Goal: Information Seeking & Learning: Learn about a topic

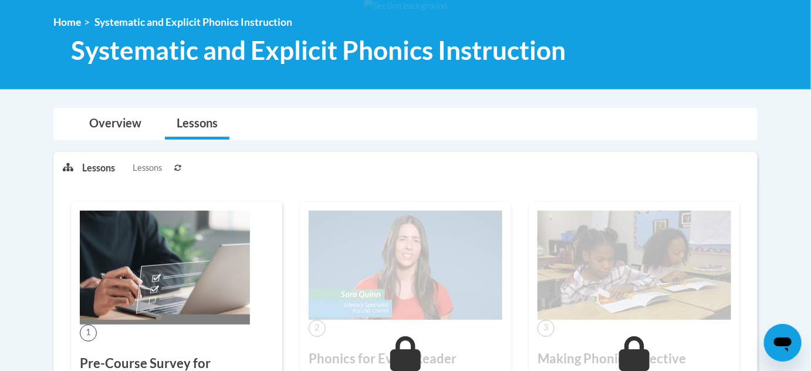
scroll to position [151, 0]
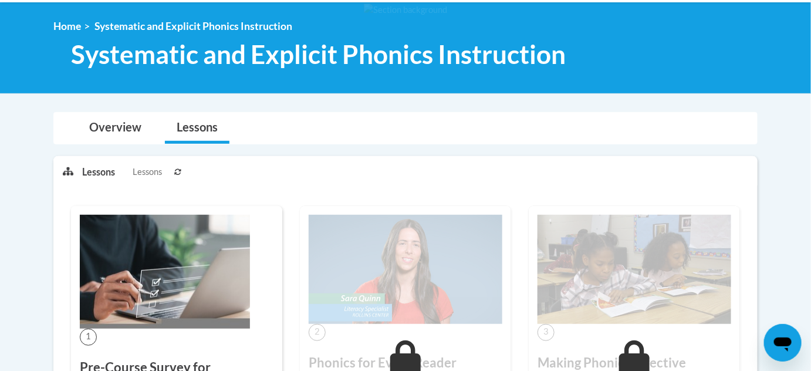
click at [649, 128] on div "Overview Lessons" at bounding box center [405, 128] width 685 height 31
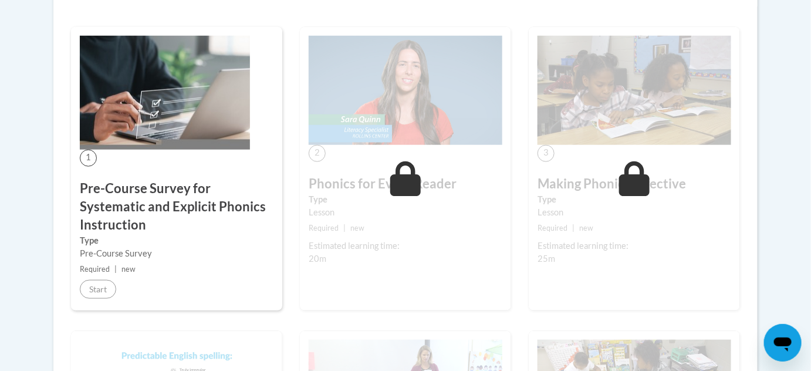
scroll to position [330, 0]
click at [401, 157] on div "2 Phonics for Every Reader Type Lesson Required | new Estimated learning time: …" at bounding box center [405, 168] width 211 height 283
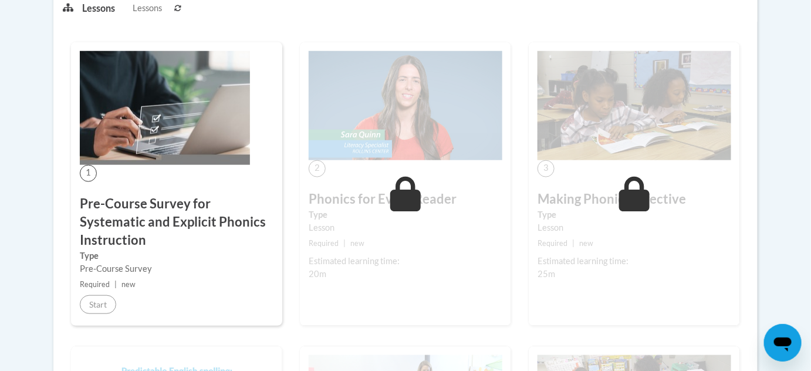
scroll to position [0, 0]
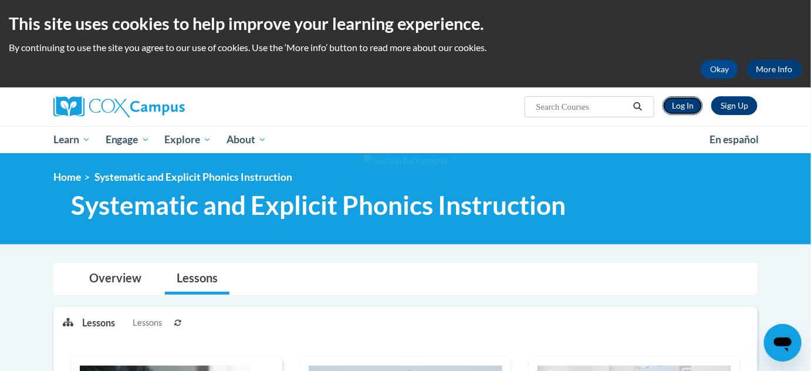
click at [685, 109] on link "Log In" at bounding box center [682, 105] width 40 height 19
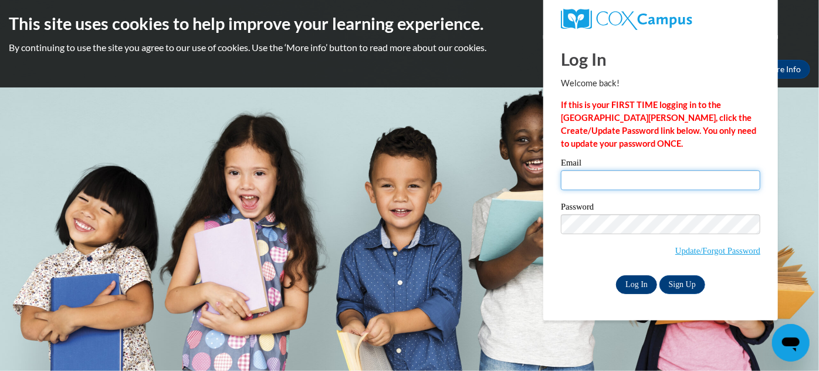
type input "brenna.eckhardt@rusd.org"
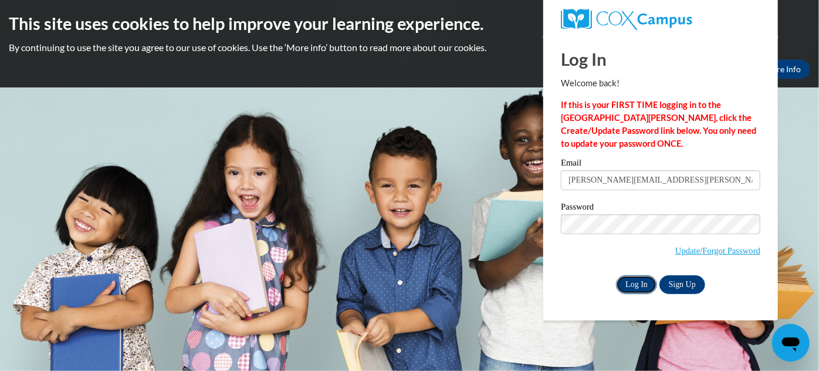
click at [625, 278] on input "Log In" at bounding box center [636, 284] width 41 height 19
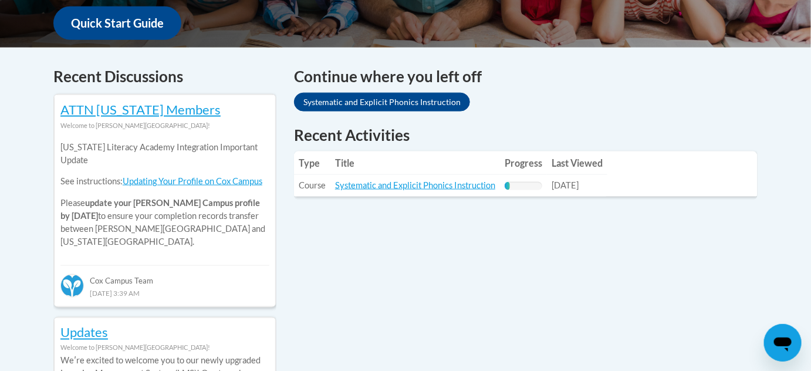
scroll to position [482, 0]
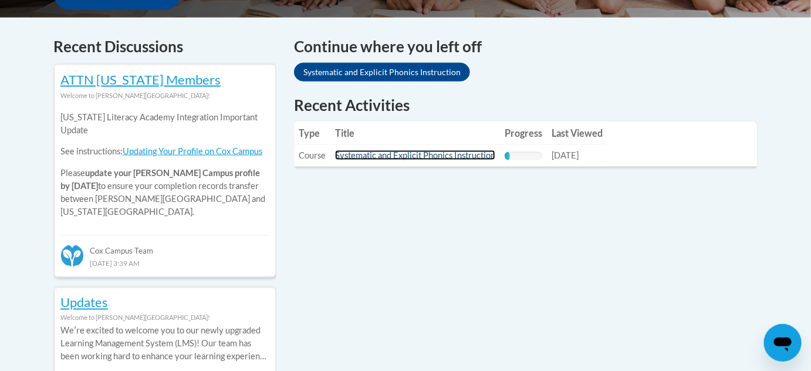
click at [452, 154] on link "Systematic and Explicit Phonics Instruction" at bounding box center [415, 155] width 160 height 10
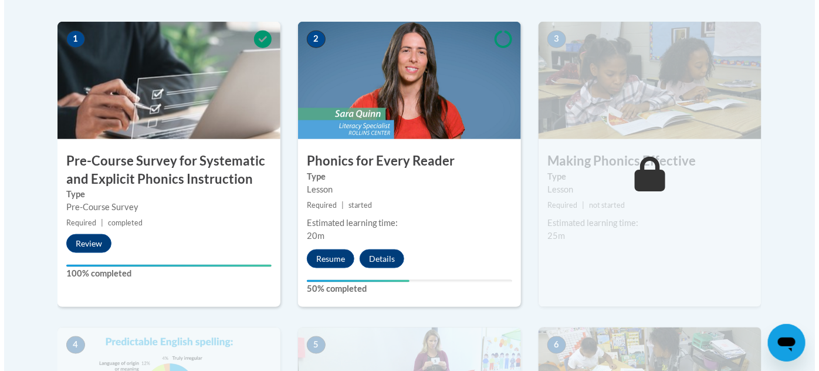
scroll to position [378, 0]
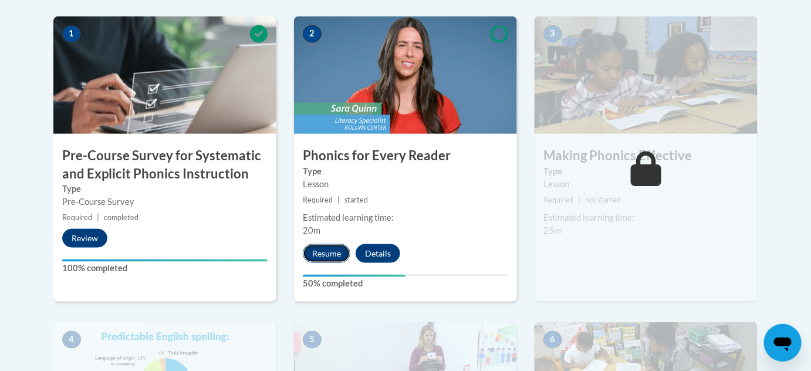
click at [330, 245] on button "Resume" at bounding box center [327, 253] width 48 height 19
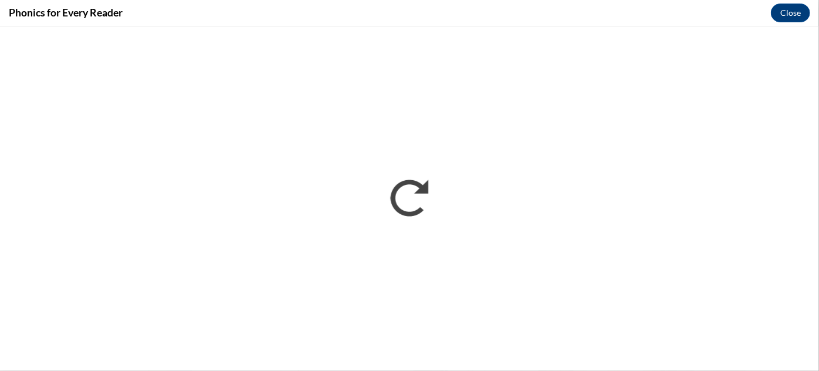
scroll to position [0, 0]
click at [510, 29] on iframe "</div></body> </html>" at bounding box center [409, 198] width 819 height 344
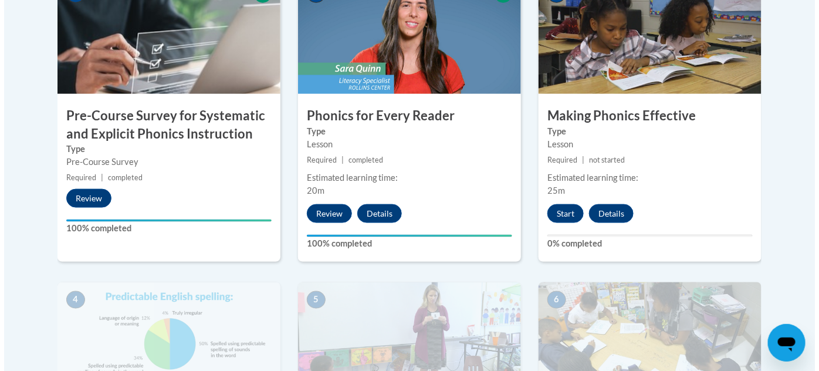
scroll to position [418, 0]
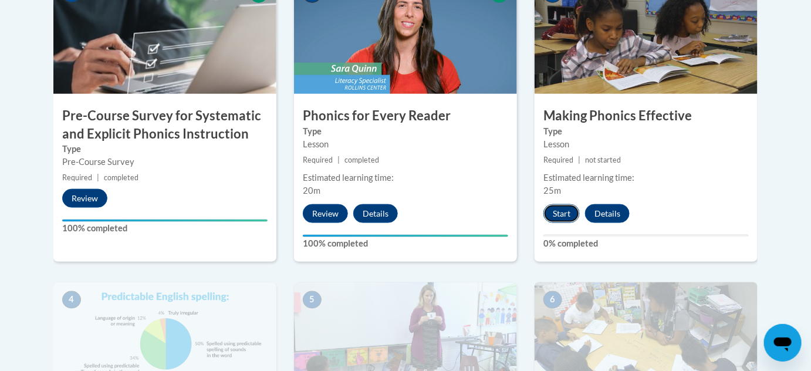
click at [571, 217] on button "Start" at bounding box center [561, 213] width 36 height 19
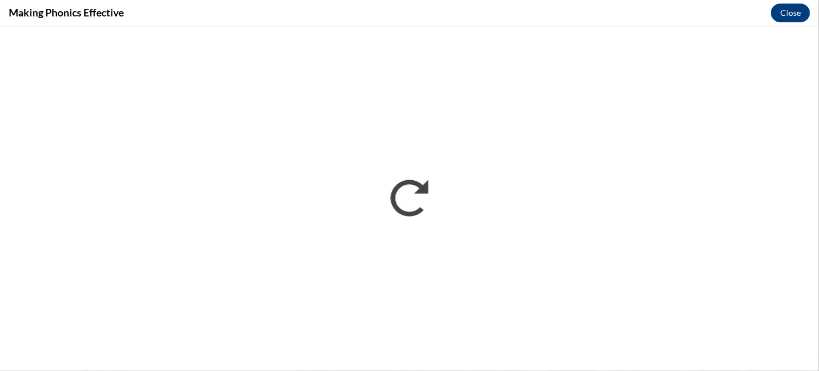
scroll to position [0, 0]
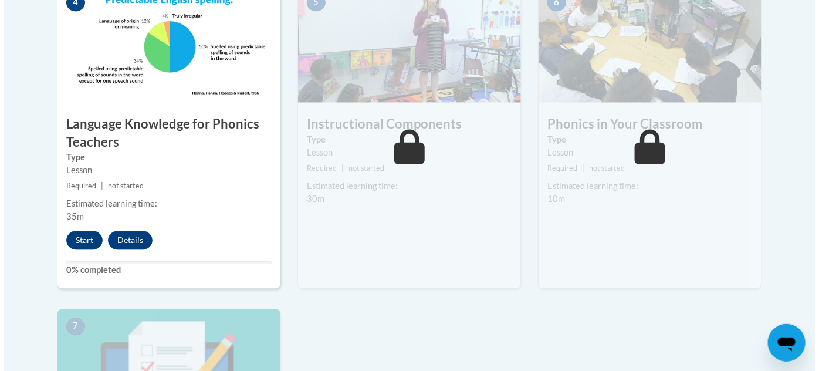
scroll to position [719, 0]
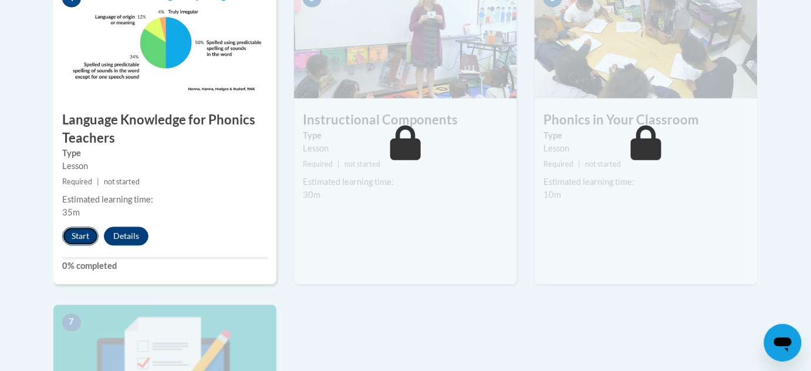
click at [83, 237] on button "Start" at bounding box center [80, 236] width 36 height 19
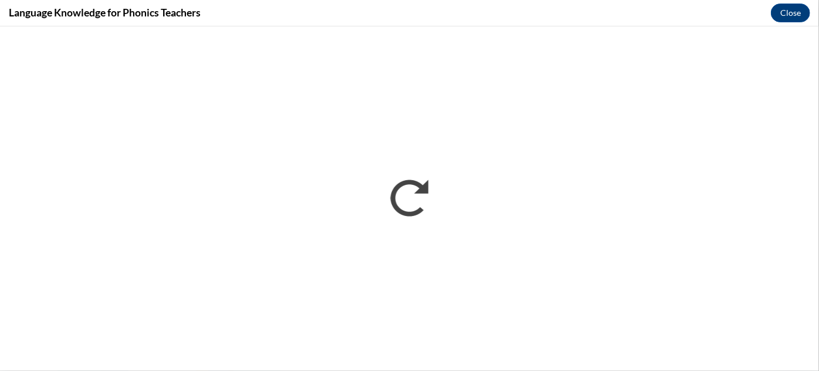
scroll to position [0, 0]
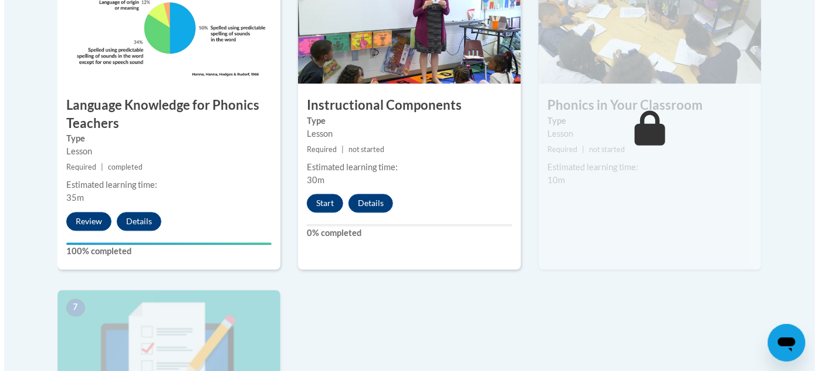
scroll to position [733, 0]
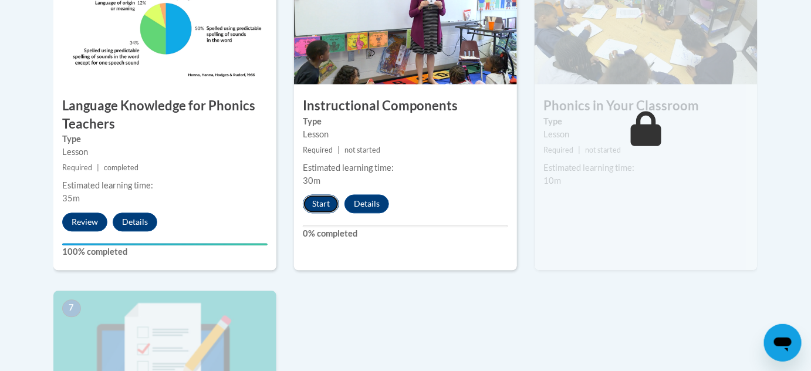
click at [327, 204] on button "Start" at bounding box center [321, 204] width 36 height 19
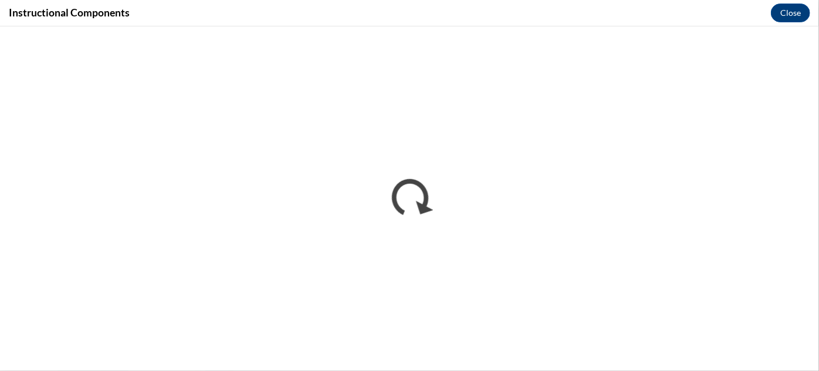
scroll to position [0, 0]
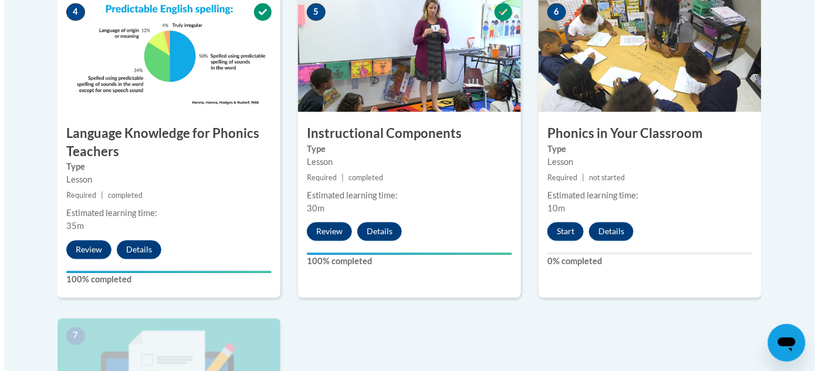
scroll to position [706, 0]
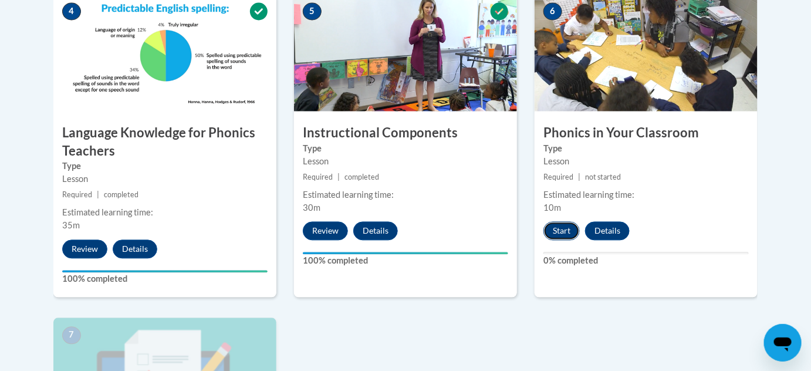
click at [561, 231] on button "Start" at bounding box center [561, 231] width 36 height 19
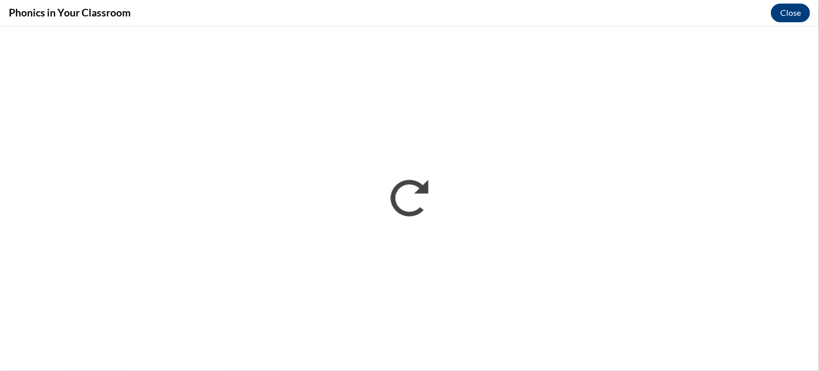
scroll to position [0, 0]
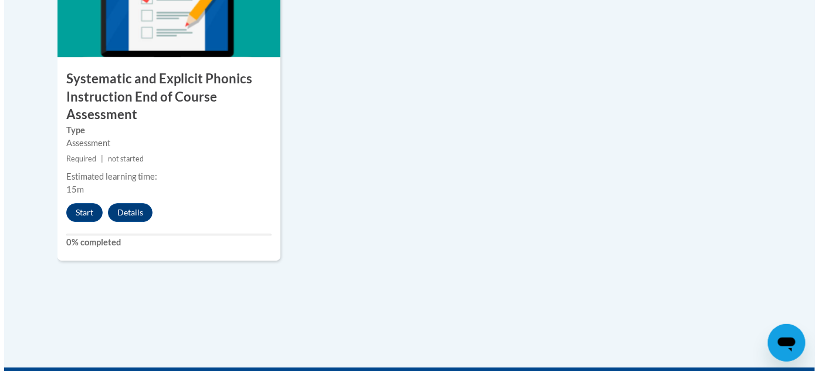
scroll to position [1100, 0]
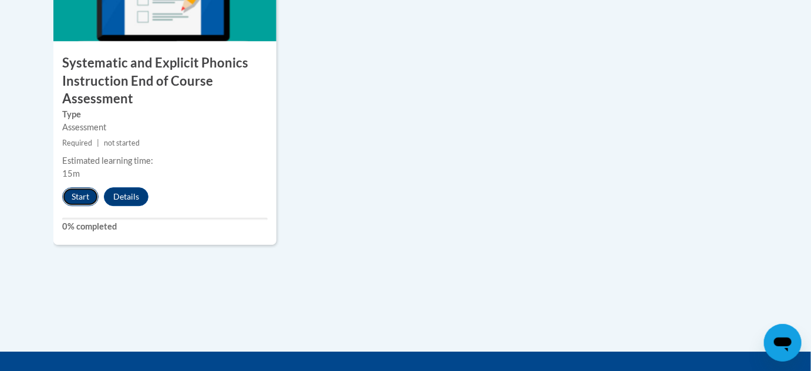
click at [74, 196] on button "Start" at bounding box center [80, 196] width 36 height 19
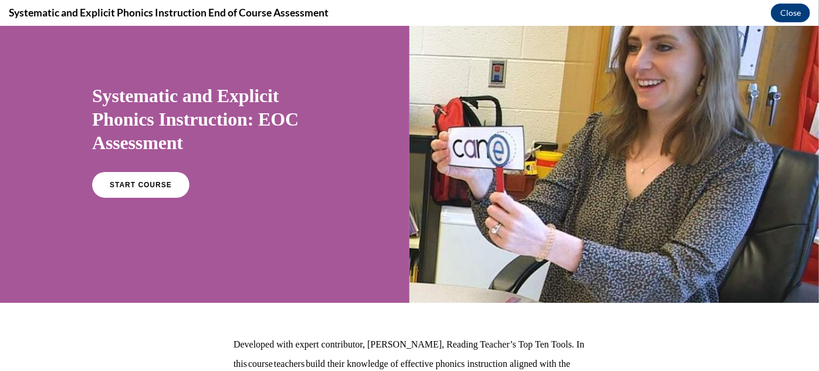
scroll to position [32, 0]
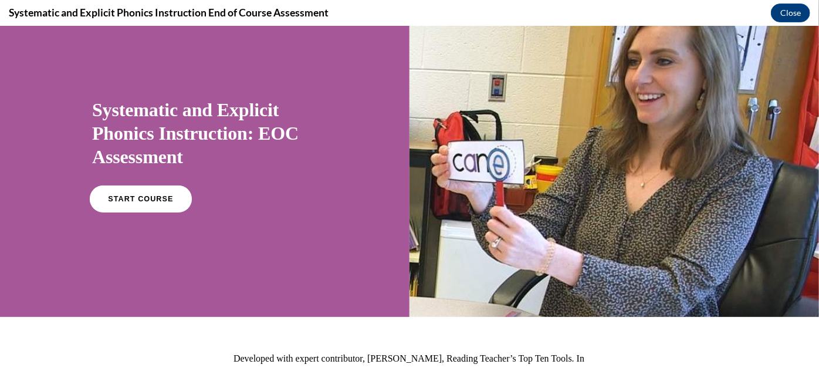
click at [160, 205] on link "START COURSE" at bounding box center [141, 198] width 102 height 27
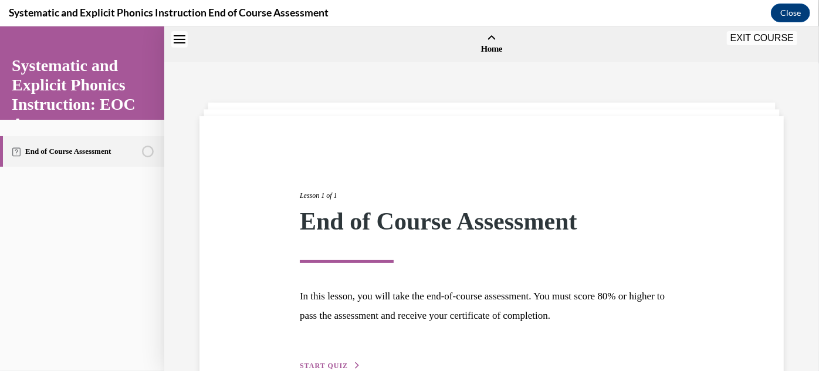
scroll to position [36, 0]
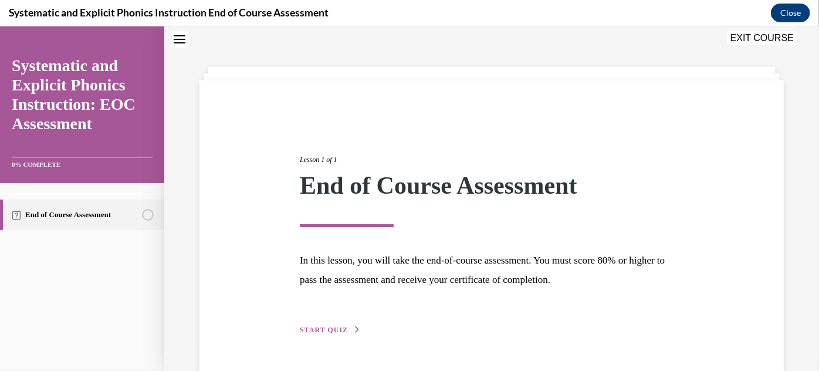
click at [339, 320] on div "Lesson 1 of 1 End of Course Assessment In this lesson, you will take the end-of…" at bounding box center [491, 231] width 401 height 209
click at [338, 326] on span "START QUIZ" at bounding box center [324, 329] width 48 height 8
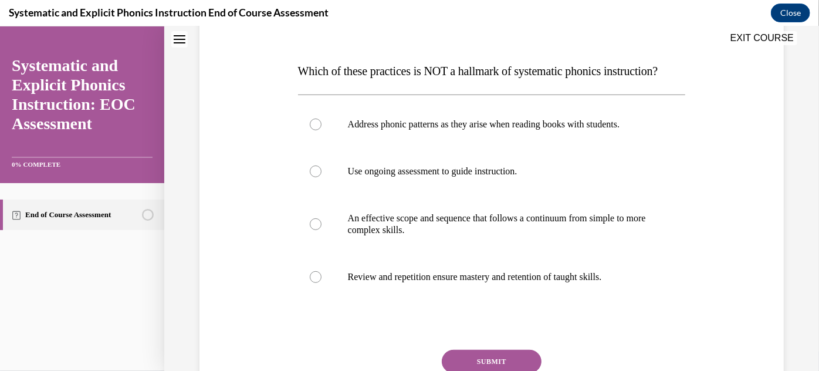
scroll to position [165, 0]
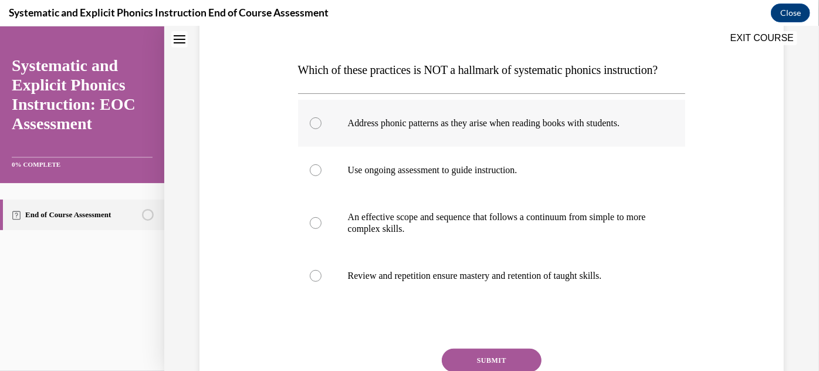
click at [454, 146] on div at bounding box center [492, 122] width 388 height 47
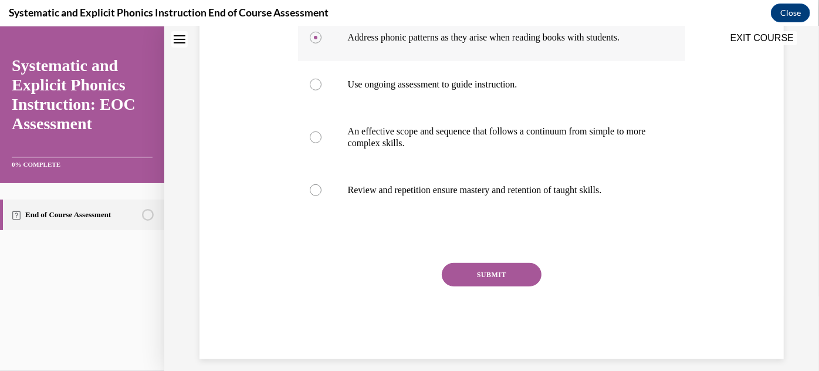
scroll to position [286, 0]
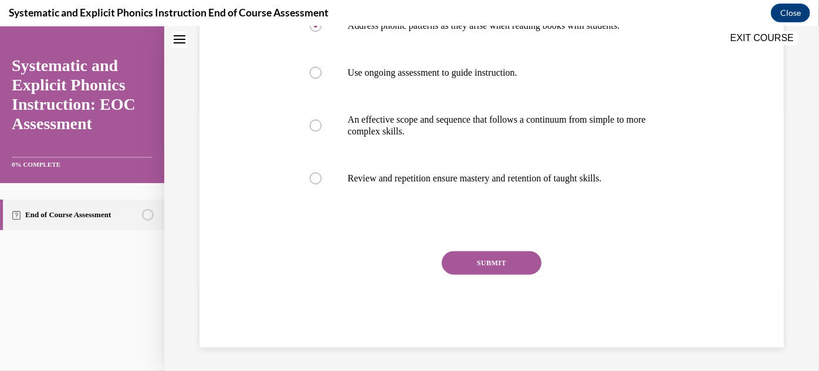
click at [485, 254] on button "SUBMIT" at bounding box center [492, 262] width 100 height 23
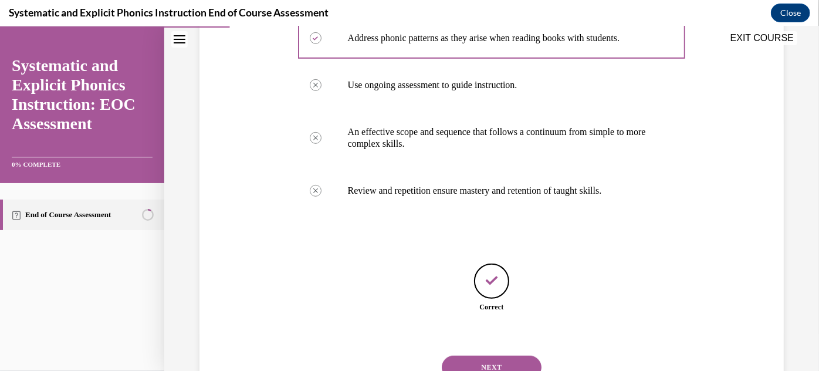
scroll to position [323, 0]
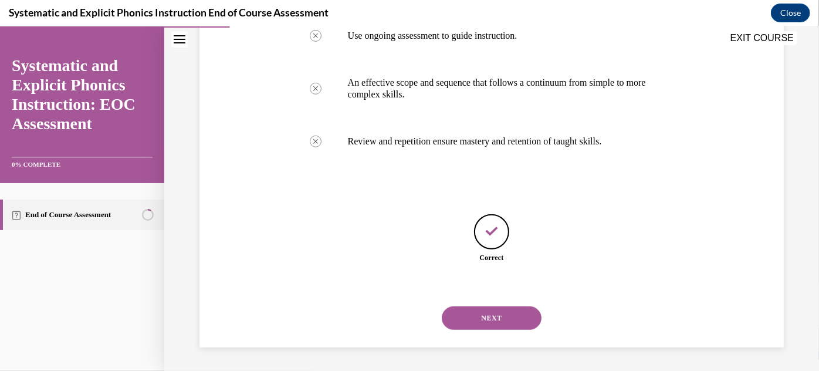
click at [491, 319] on button "NEXT" at bounding box center [492, 317] width 100 height 23
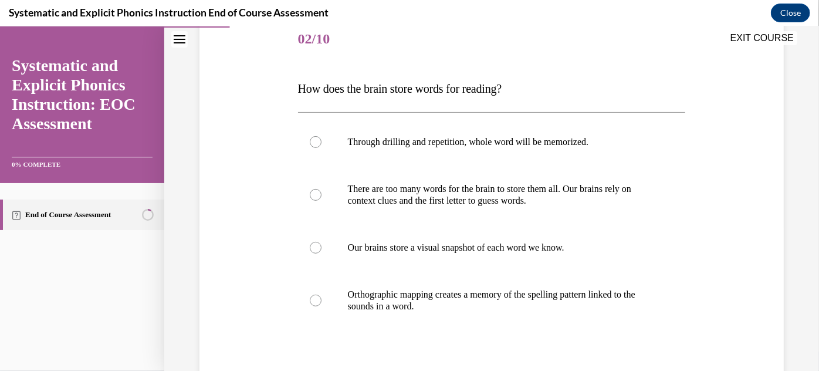
scroll to position [148, 0]
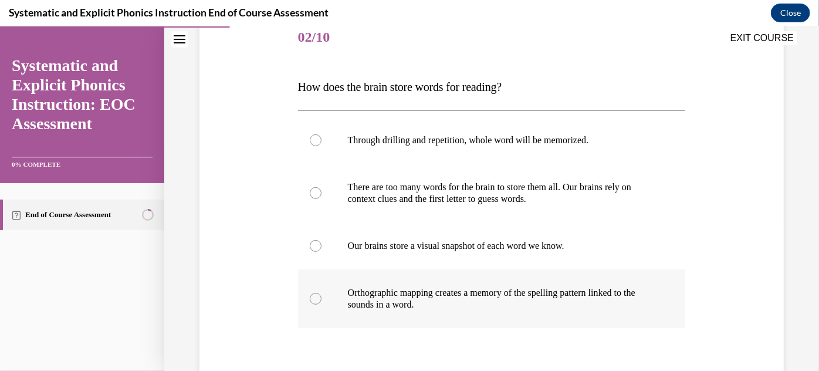
click at [505, 285] on div at bounding box center [492, 298] width 388 height 59
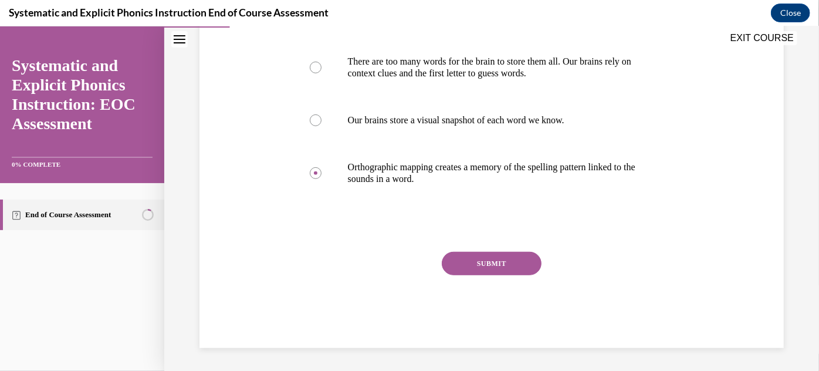
click at [494, 266] on button "SUBMIT" at bounding box center [492, 262] width 100 height 23
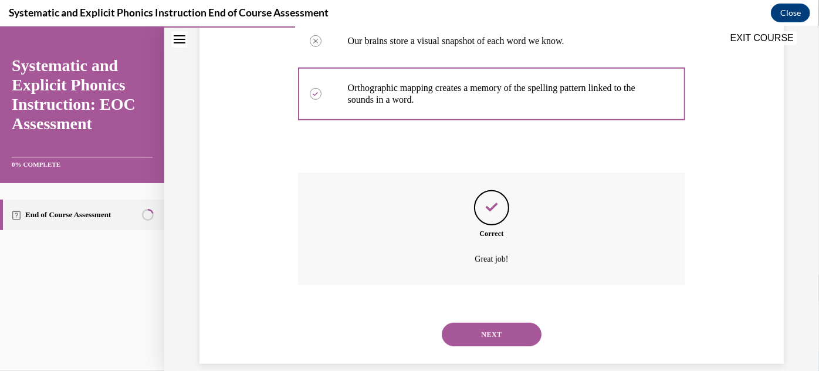
scroll to position [369, 0]
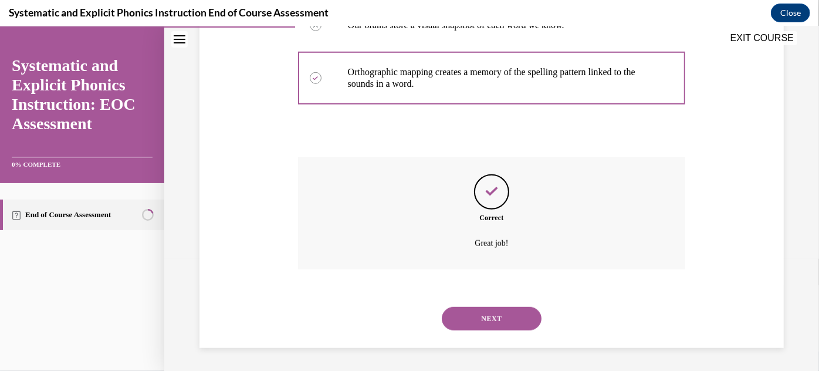
click at [496, 313] on button "NEXT" at bounding box center [492, 317] width 100 height 23
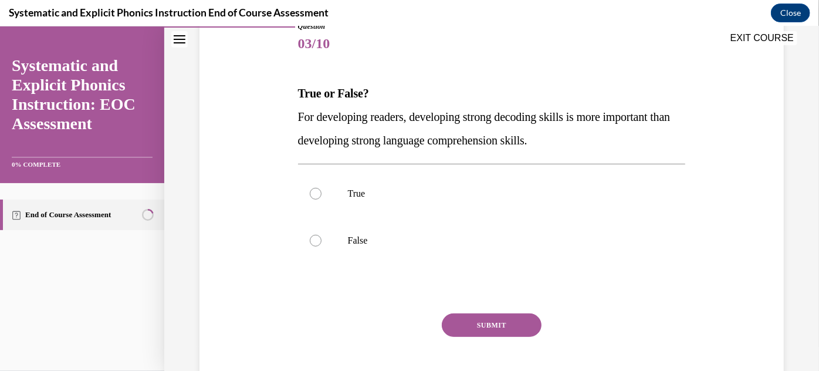
scroll to position [143, 0]
click at [461, 236] on p "False" at bounding box center [502, 239] width 309 height 12
click at [466, 194] on p "True" at bounding box center [502, 193] width 309 height 12
click at [402, 232] on div at bounding box center [492, 239] width 388 height 47
click at [480, 324] on button "SUBMIT" at bounding box center [492, 323] width 100 height 23
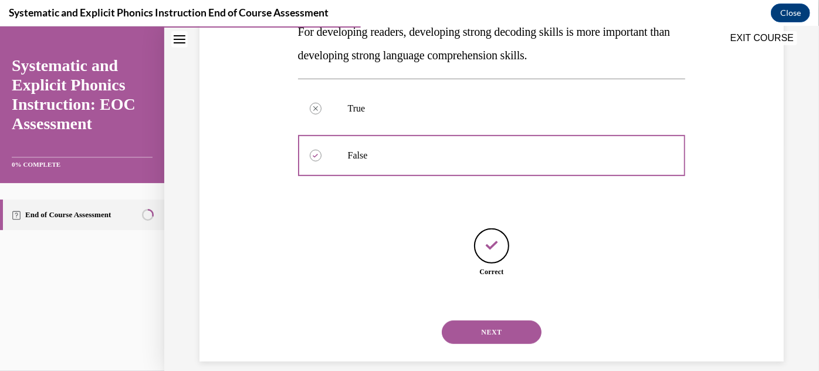
scroll to position [241, 0]
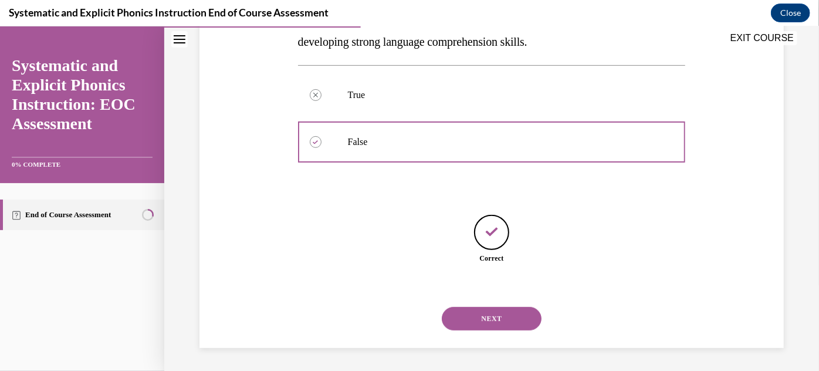
click at [505, 313] on button "NEXT" at bounding box center [492, 317] width 100 height 23
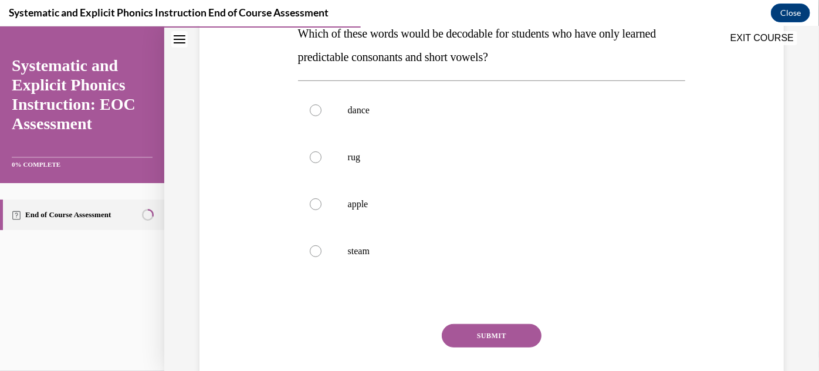
scroll to position [204, 0]
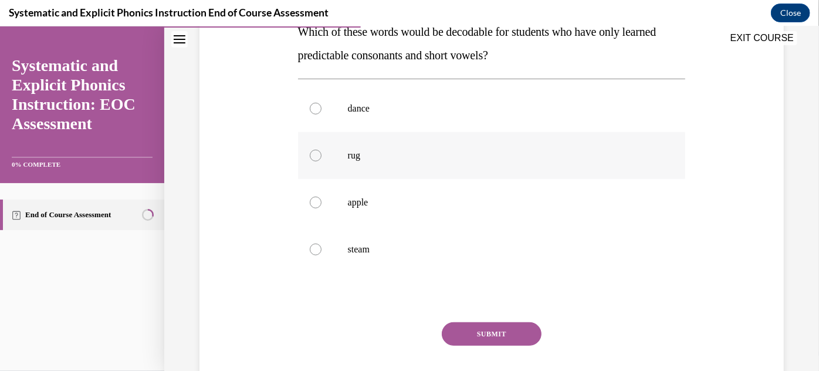
click at [462, 171] on div at bounding box center [492, 154] width 388 height 47
click at [488, 333] on button "SUBMIT" at bounding box center [492, 332] width 100 height 23
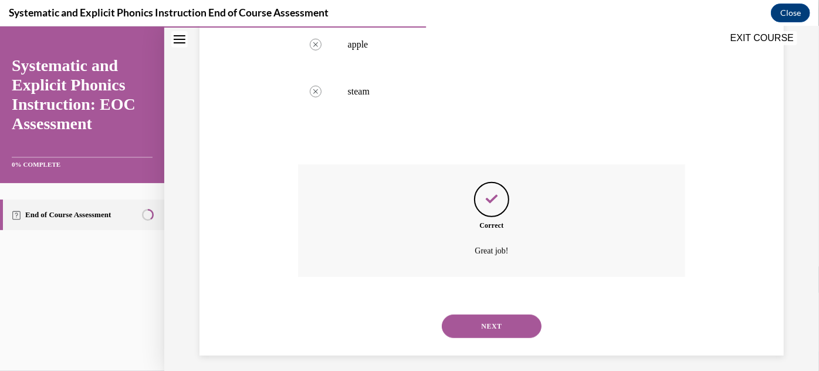
scroll to position [369, 0]
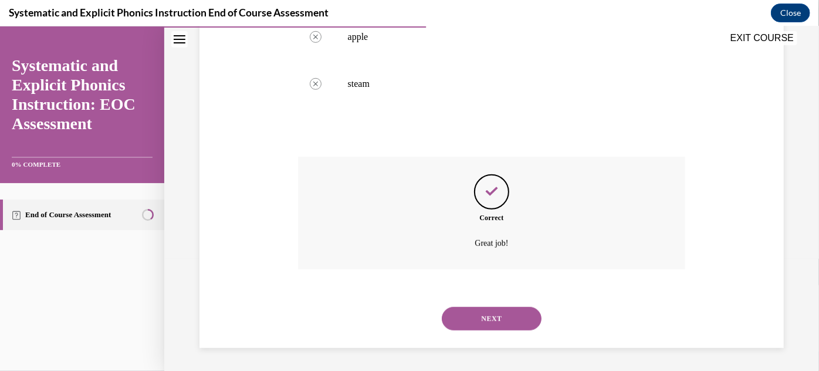
click at [495, 317] on button "NEXT" at bounding box center [492, 317] width 100 height 23
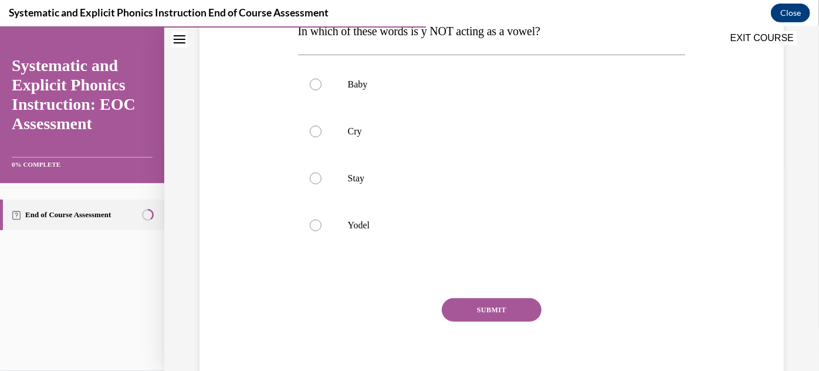
scroll to position [205, 0]
click at [435, 216] on div at bounding box center [492, 224] width 388 height 47
click at [475, 306] on button "SUBMIT" at bounding box center [492, 308] width 100 height 23
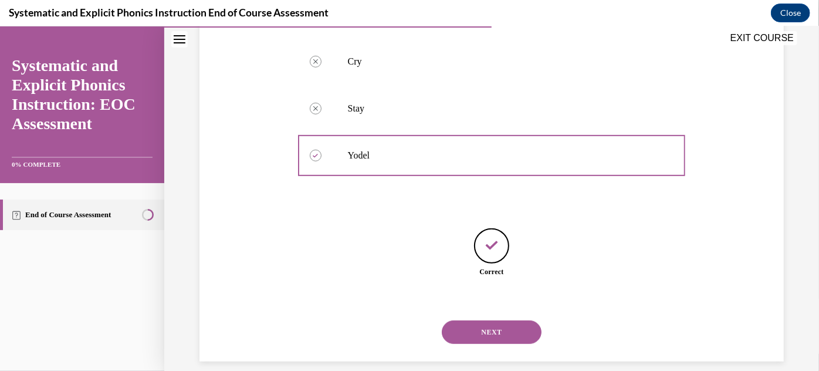
scroll to position [287, 0]
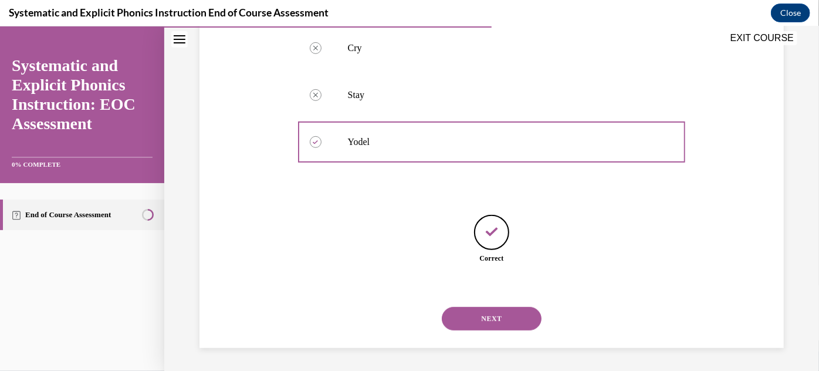
click at [500, 314] on button "NEXT" at bounding box center [492, 317] width 100 height 23
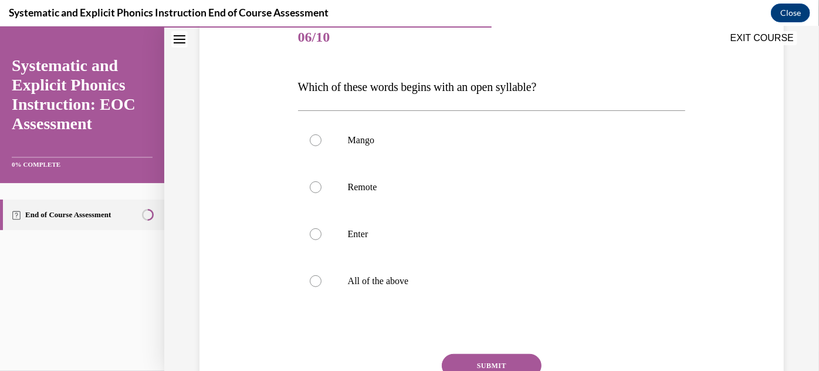
scroll to position [151, 0]
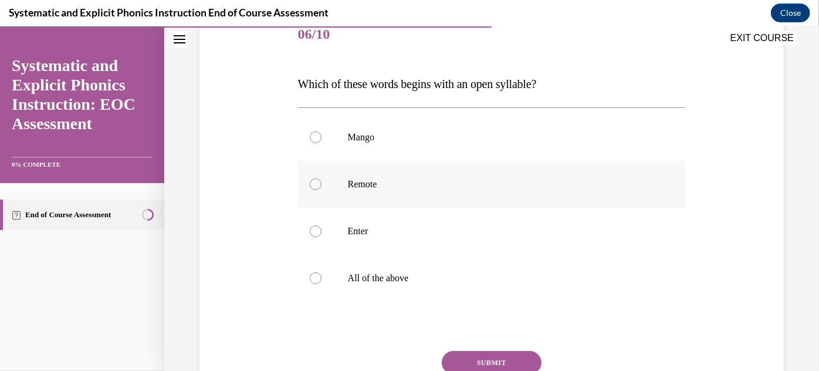
click at [464, 175] on div at bounding box center [492, 183] width 388 height 47
click at [474, 361] on button "SUBMIT" at bounding box center [492, 361] width 100 height 23
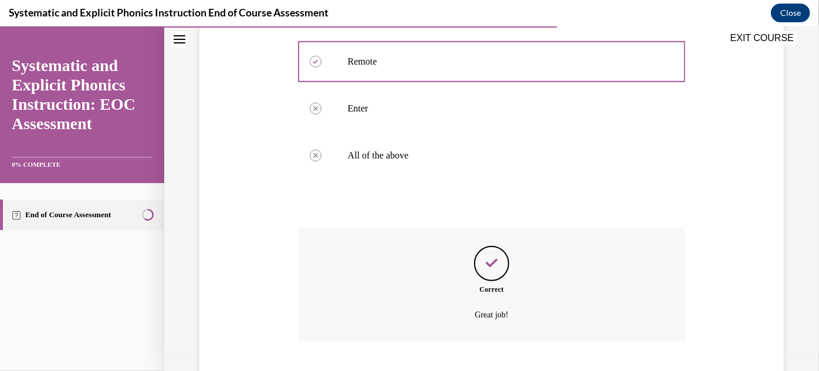
scroll to position [346, 0]
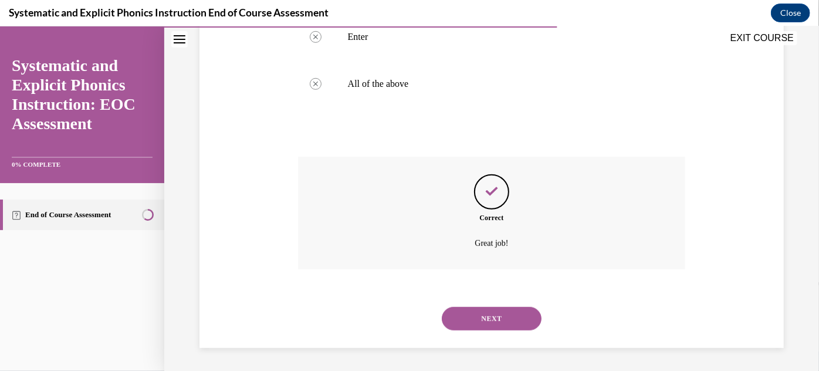
click at [483, 310] on button "NEXT" at bounding box center [492, 317] width 100 height 23
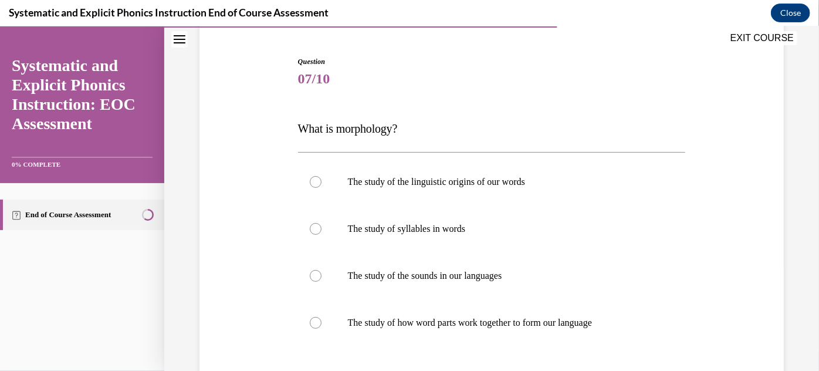
scroll to position [142, 0]
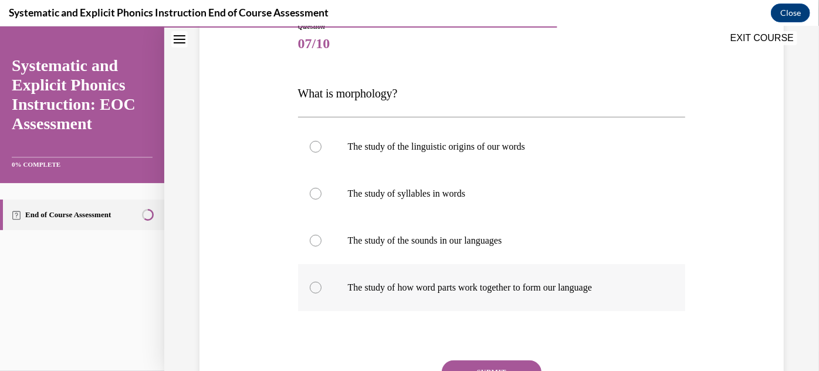
click at [483, 284] on p "The study of how word parts work together to form our language" at bounding box center [502, 287] width 309 height 12
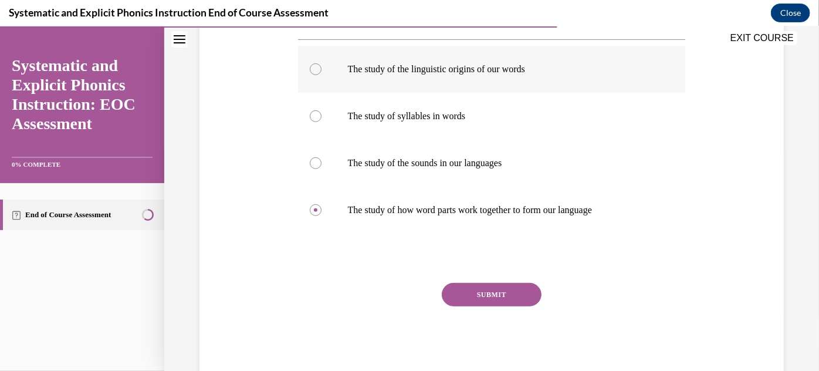
scroll to position [224, 0]
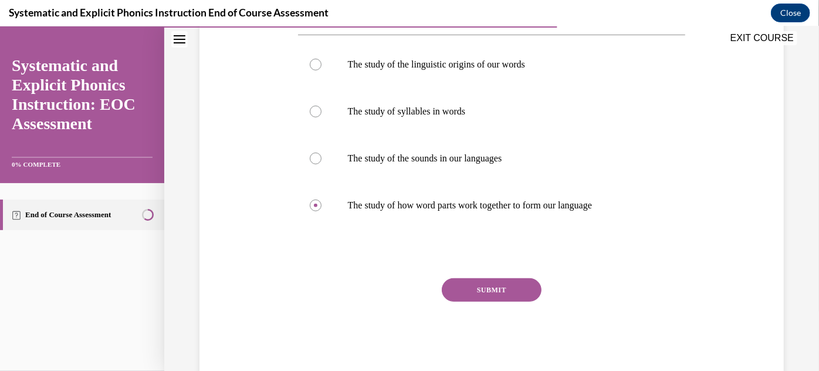
click at [492, 283] on button "SUBMIT" at bounding box center [492, 288] width 100 height 23
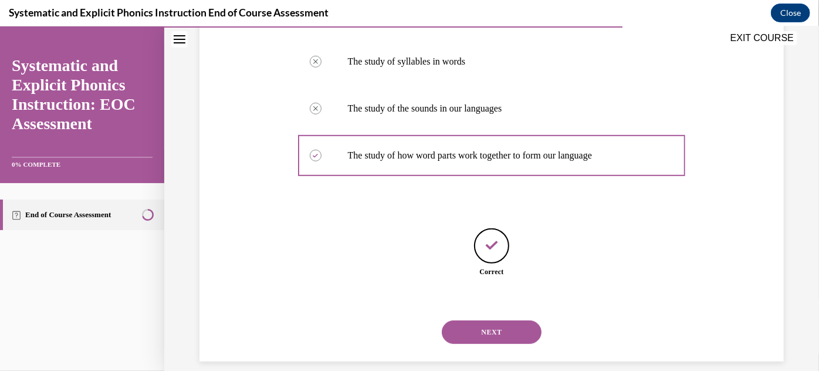
scroll to position [287, 0]
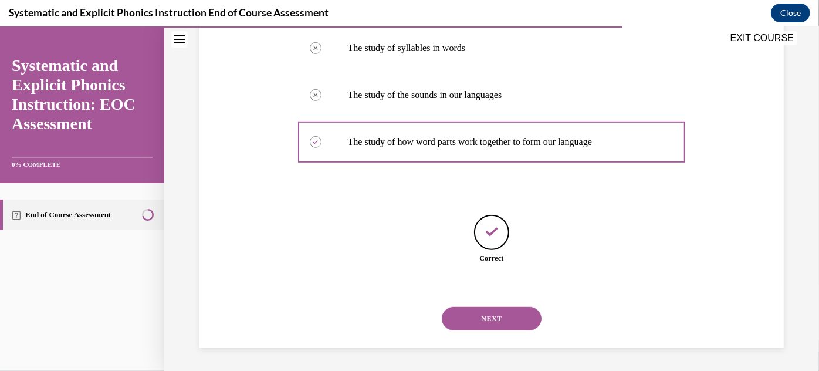
click at [497, 318] on button "NEXT" at bounding box center [492, 317] width 100 height 23
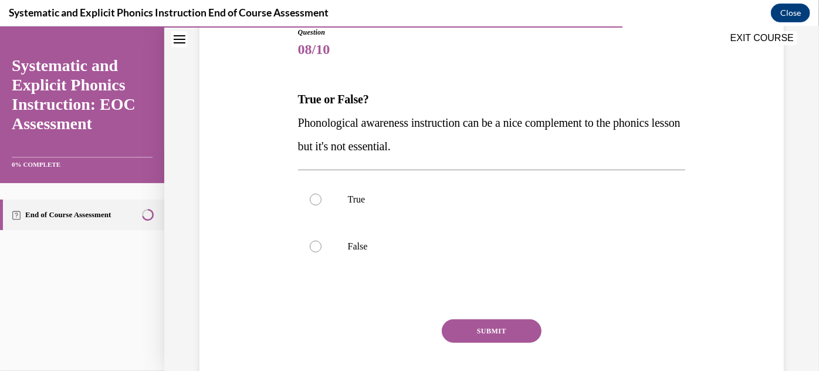
scroll to position [157, 0]
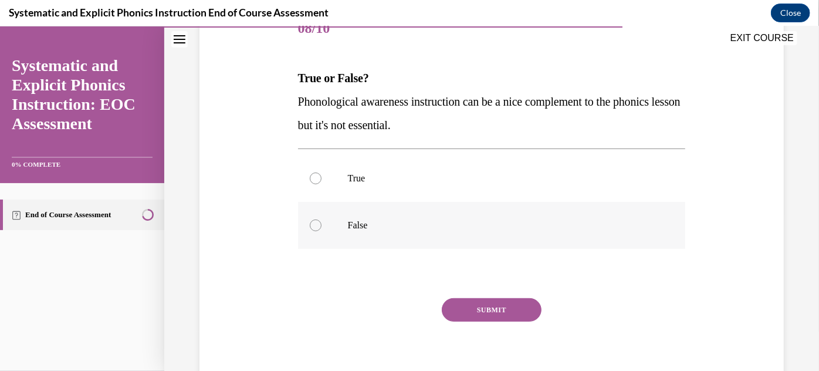
click at [486, 202] on div at bounding box center [492, 224] width 388 height 47
click at [488, 307] on button "SUBMIT" at bounding box center [492, 308] width 100 height 23
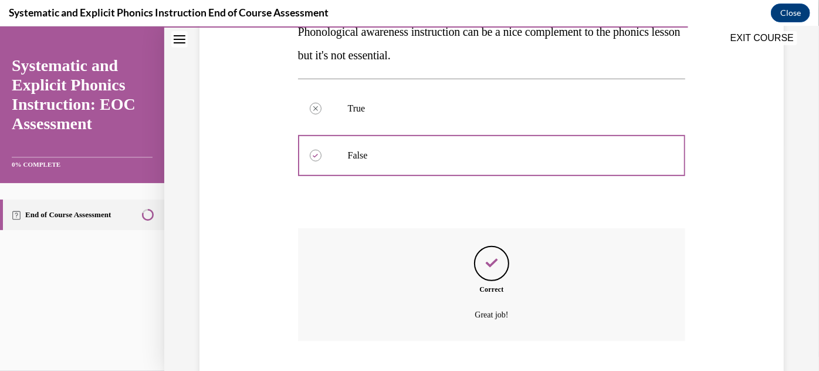
scroll to position [299, 0]
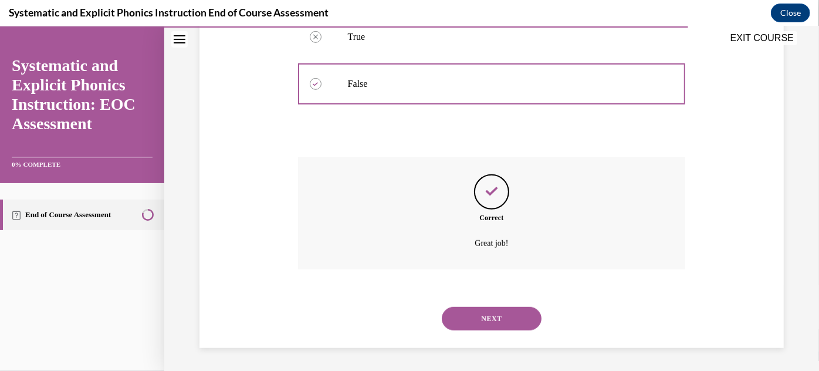
click at [492, 318] on button "NEXT" at bounding box center [492, 317] width 100 height 23
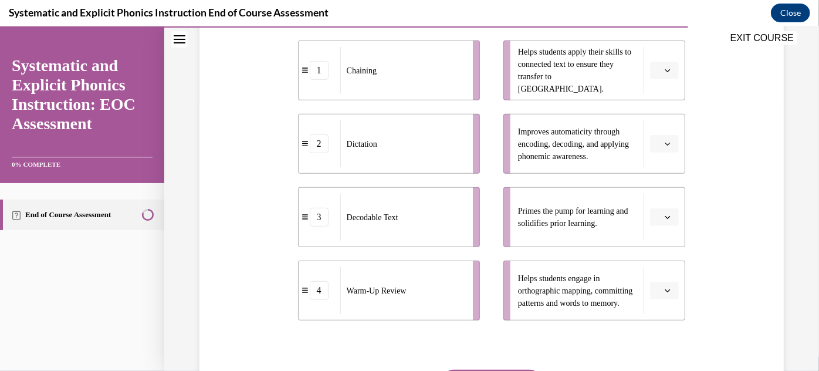
scroll to position [277, 0]
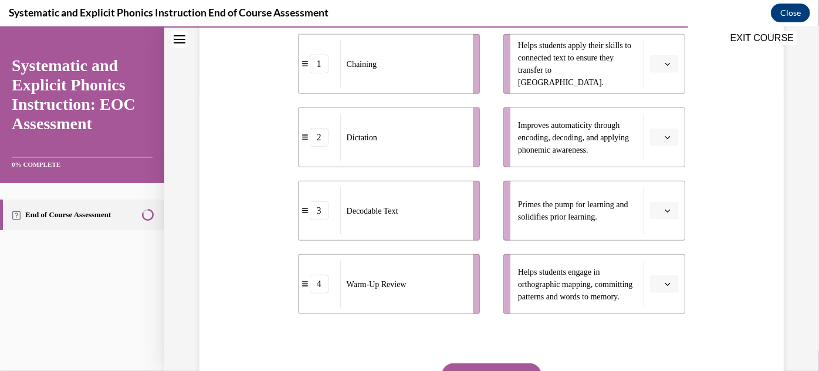
click at [665, 288] on button "button" at bounding box center [664, 284] width 29 height 18
click at [712, 263] on div "Question 09/10 Match these instructional components from an effective phonics l…" at bounding box center [492, 154] width 590 height 609
click at [657, 65] on span "Please select an option" at bounding box center [659, 63] width 4 height 12
click at [655, 153] on div "3" at bounding box center [656, 159] width 29 height 23
click at [665, 210] on icon "button" at bounding box center [668, 210] width 6 height 6
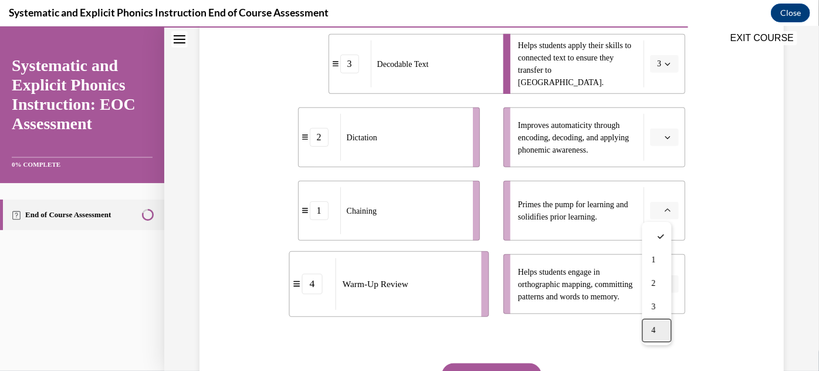
click at [661, 330] on div "4" at bounding box center [656, 329] width 29 height 23
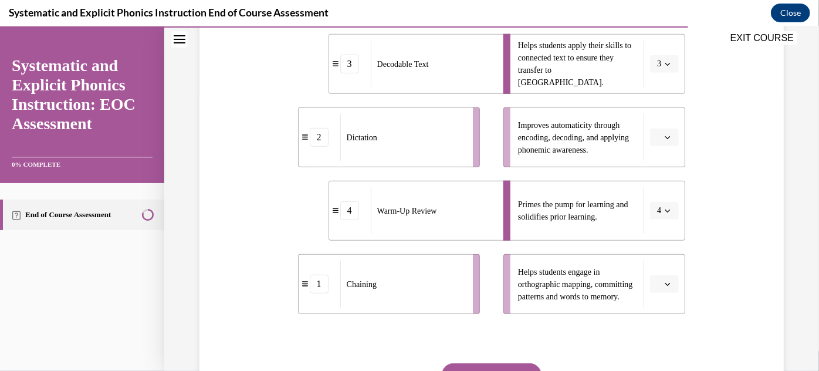
click at [661, 143] on button "button" at bounding box center [664, 137] width 29 height 18
click at [657, 185] on div "1" at bounding box center [656, 185] width 29 height 23
click at [656, 275] on button "button" at bounding box center [664, 284] width 29 height 18
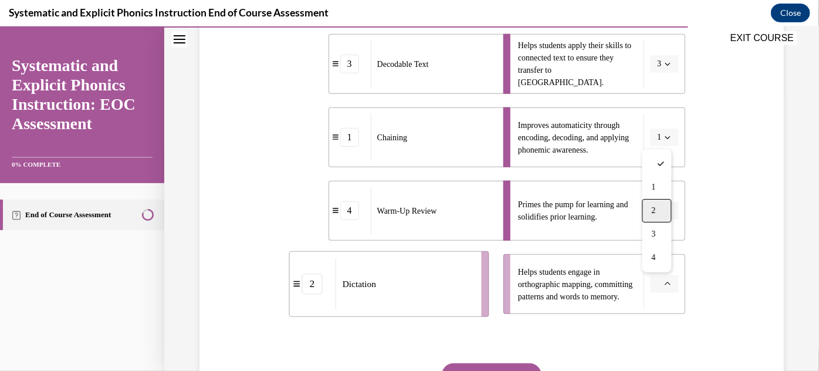
click at [662, 218] on div "2" at bounding box center [656, 209] width 29 height 23
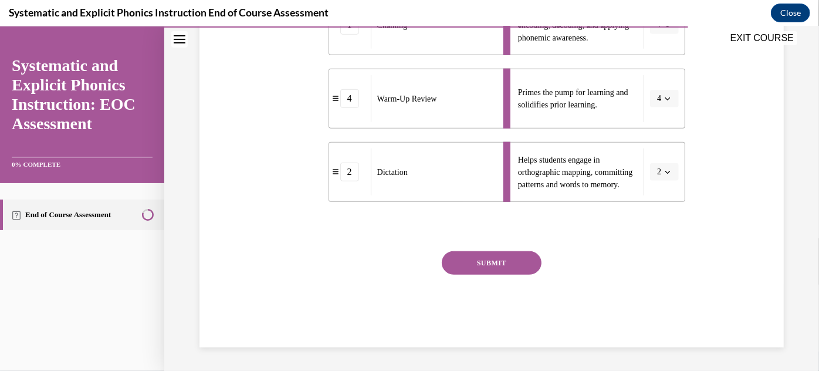
click at [482, 251] on button "SUBMIT" at bounding box center [492, 262] width 100 height 23
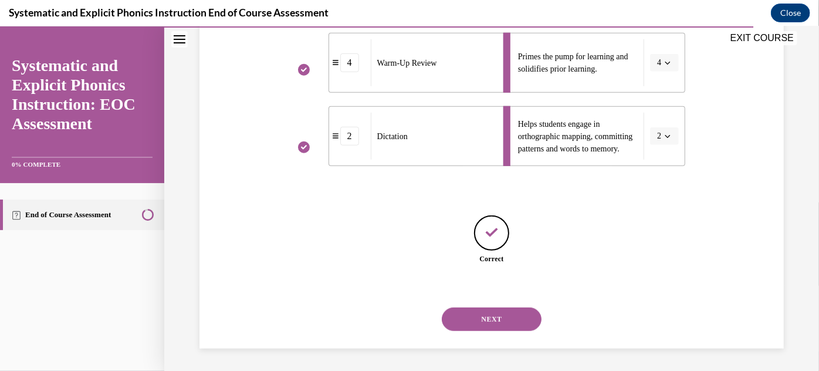
scroll to position [427, 0]
click at [486, 306] on button "NEXT" at bounding box center [492, 317] width 100 height 23
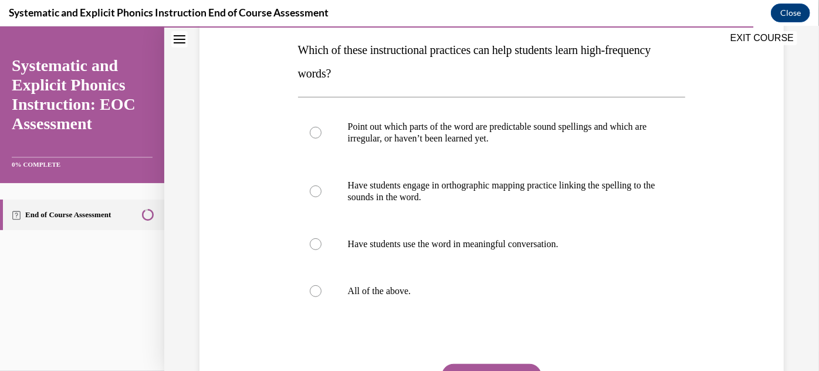
scroll to position [186, 0]
click at [486, 306] on div at bounding box center [492, 289] width 388 height 47
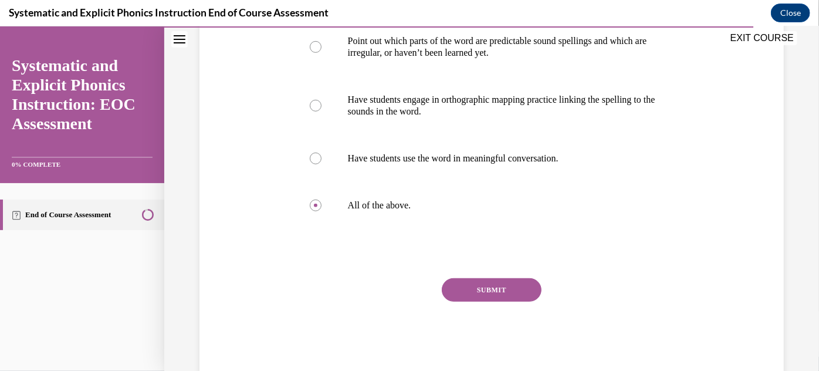
click at [500, 282] on button "SUBMIT" at bounding box center [492, 288] width 100 height 23
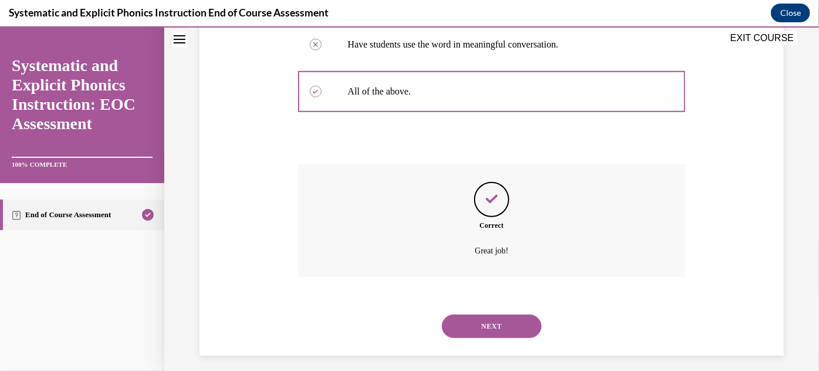
scroll to position [392, 0]
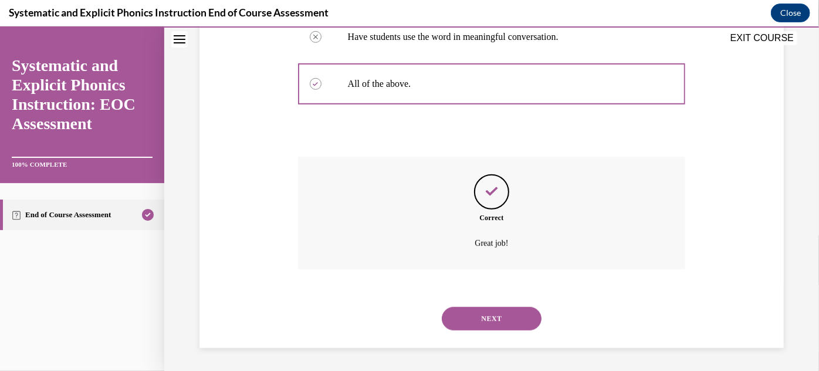
click at [510, 324] on button "NEXT" at bounding box center [492, 317] width 100 height 23
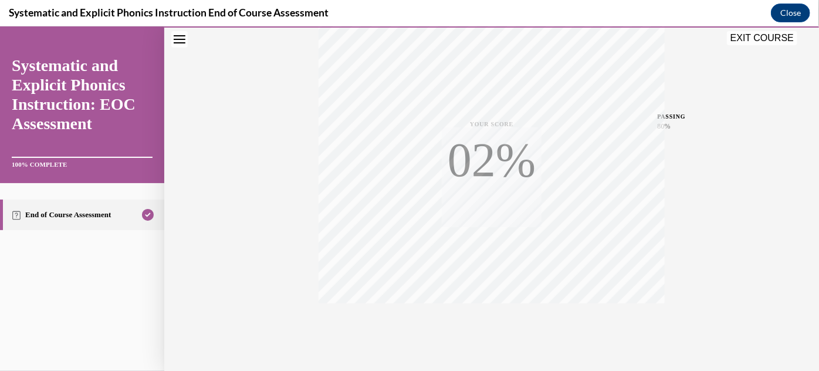
scroll to position [256, 0]
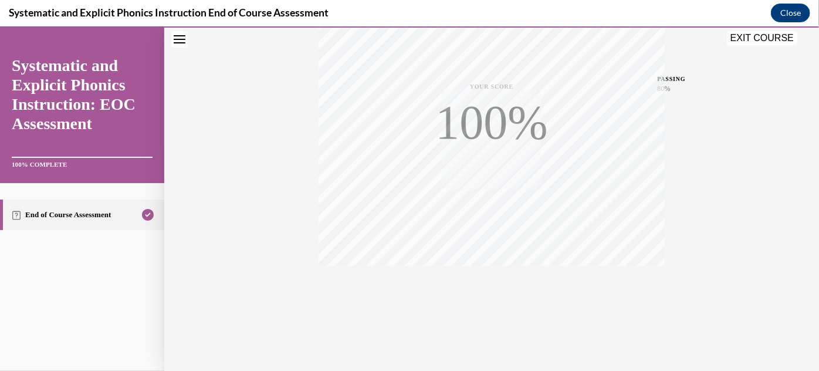
click at [757, 33] on div "EXIT COURSE" at bounding box center [485, 39] width 643 height 26
click at [757, 33] on button "EXIT COURSE" at bounding box center [762, 38] width 70 height 14
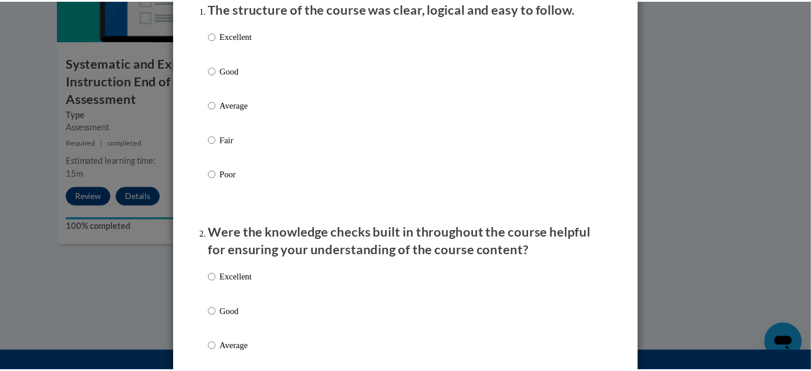
scroll to position [0, 0]
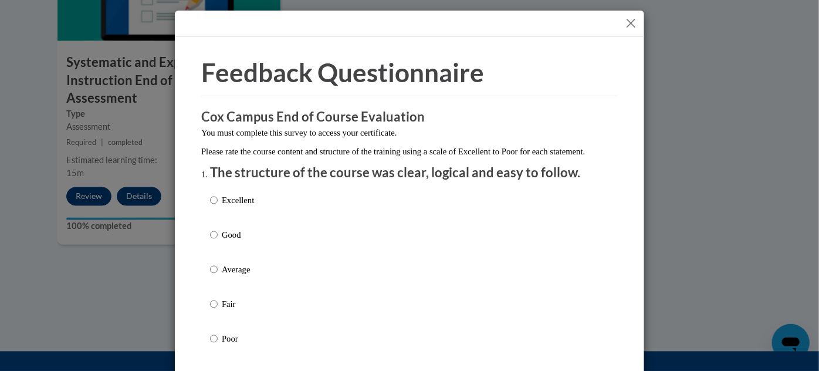
click at [631, 29] on button "Close" at bounding box center [631, 23] width 15 height 15
